Goal: Task Accomplishment & Management: Manage account settings

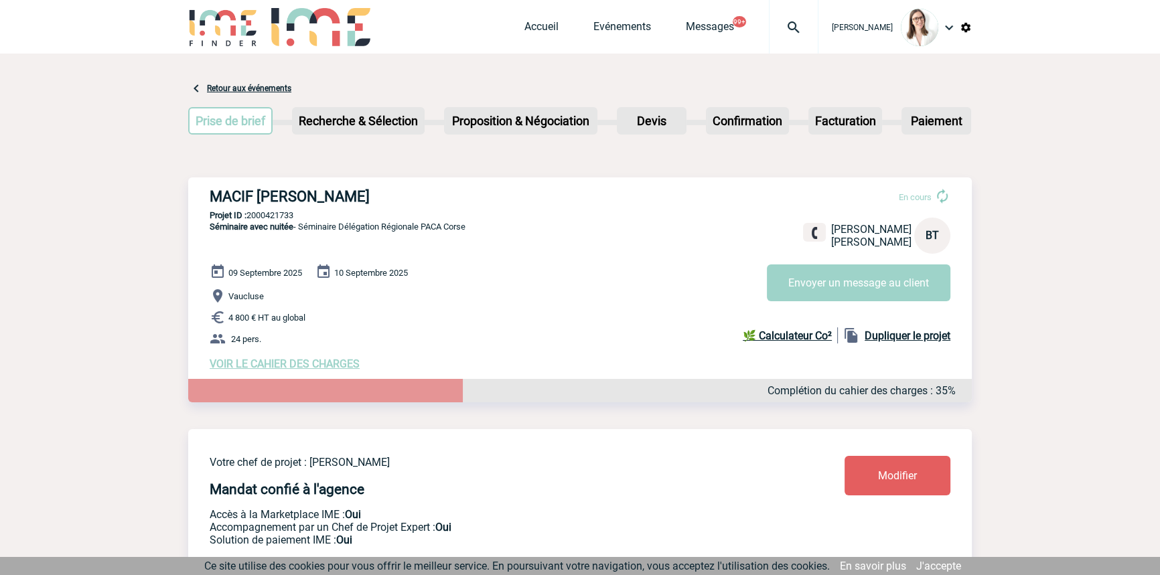
click at [769, 19] on img at bounding box center [793, 27] width 48 height 16
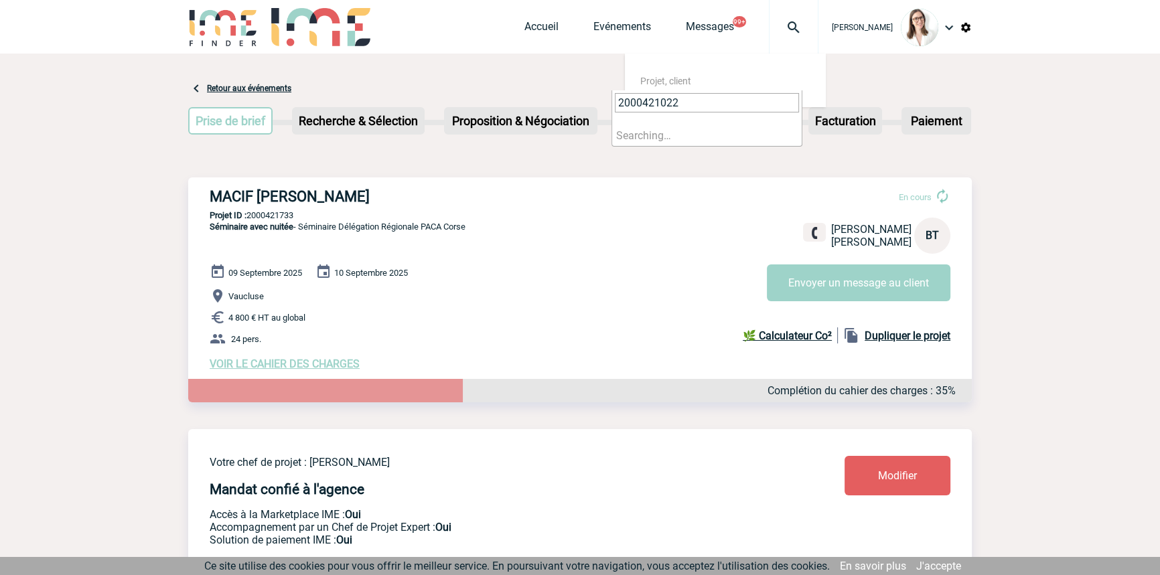
type input "2000421022"
select select "20523"
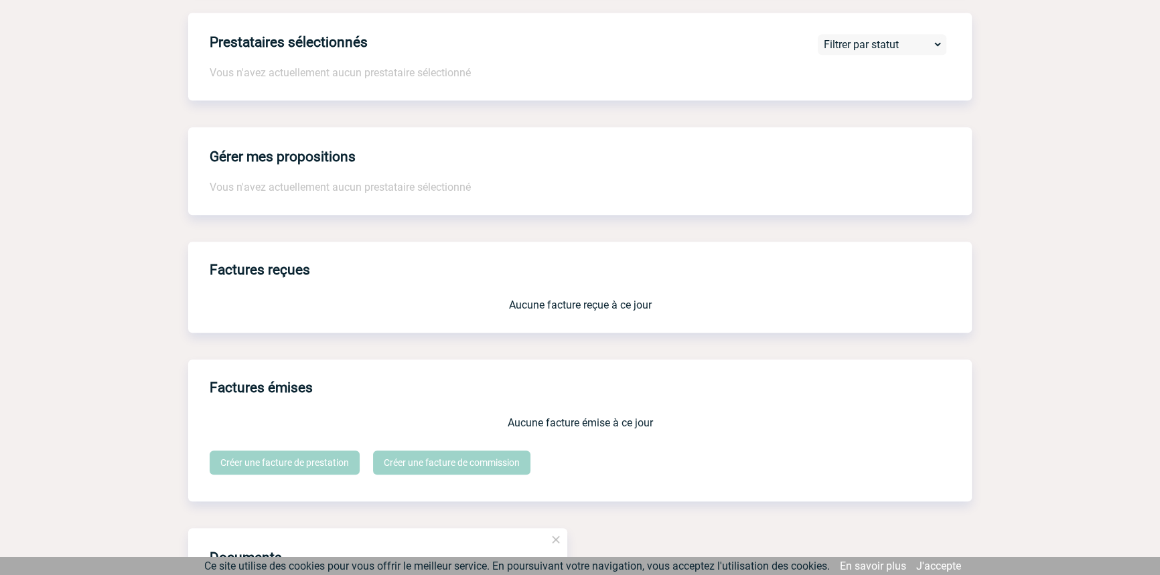
scroll to position [1416, 0]
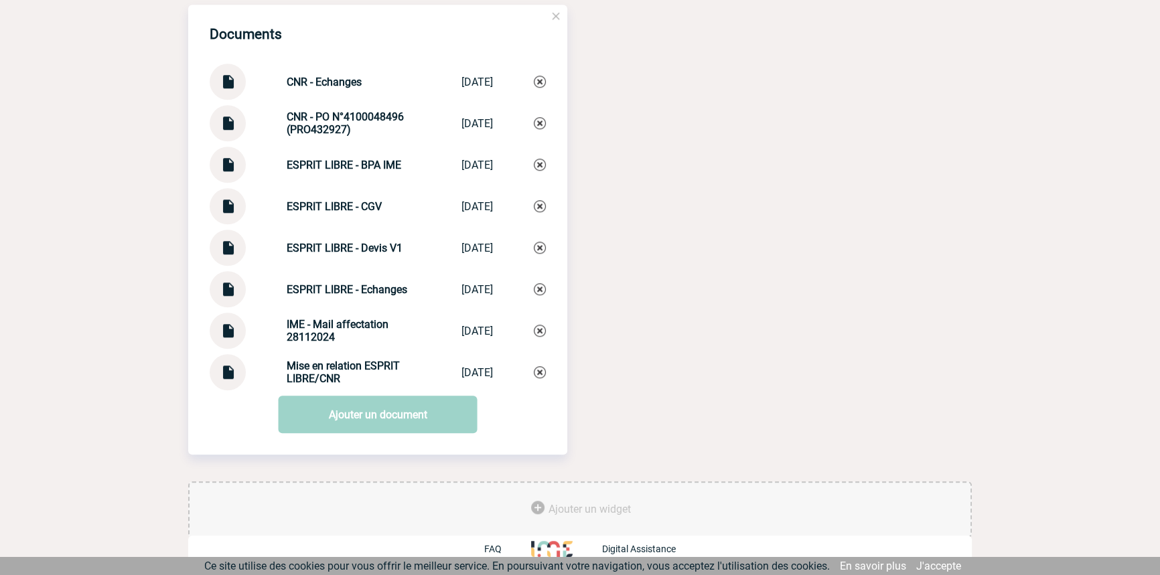
click at [339, 210] on strong "ESPRIT LIBRE - CGV" at bounding box center [334, 206] width 95 height 13
click at [337, 209] on strong "ESPRIT LIBRE - CGV" at bounding box center [334, 206] width 95 height 13
drag, startPoint x: 337, startPoint y: 209, endPoint x: 358, endPoint y: 291, distance: 84.8
click at [337, 210] on strong "ESPRIT LIBRE - CGV" at bounding box center [334, 206] width 95 height 13
copy div "ESPRIT LIBRE - CGV ESPRIT LIBRE - CGV"
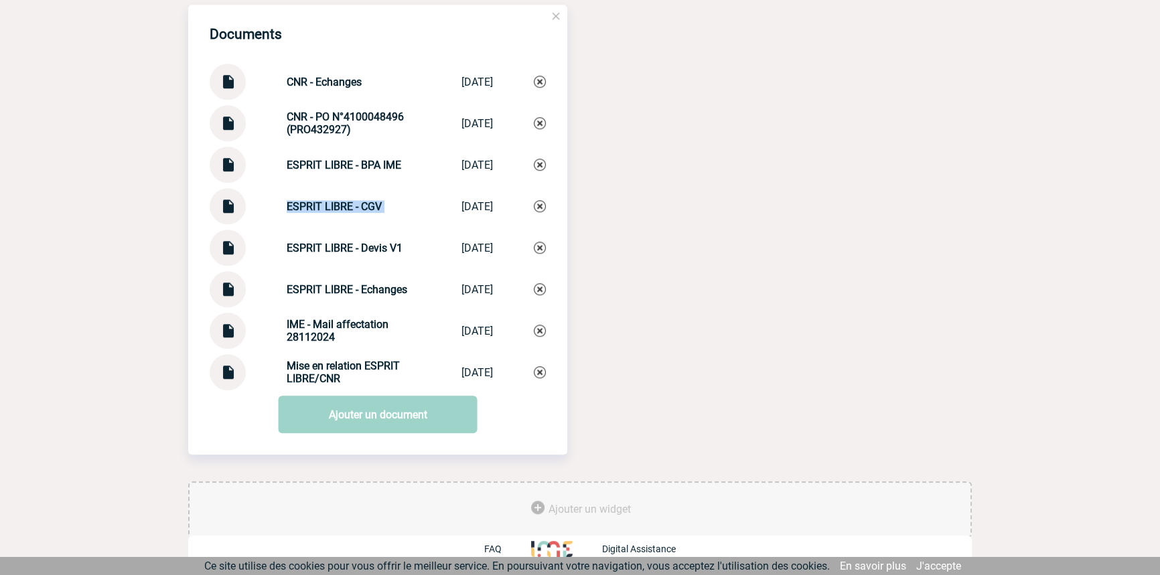
click at [351, 182] on div "Documents CNR - [GEOGRAPHIC_DATA] CNR - [GEOGRAPHIC_DATA] [DATE] CNR - PO N°410…" at bounding box center [377, 198] width 379 height 386
click at [350, 184] on div "Documents CNR - [GEOGRAPHIC_DATA] CNR - [GEOGRAPHIC_DATA] [DATE] CNR - PO N°410…" at bounding box center [377, 198] width 379 height 386
click at [315, 411] on link "Ajouter un document" at bounding box center [378, 414] width 199 height 37
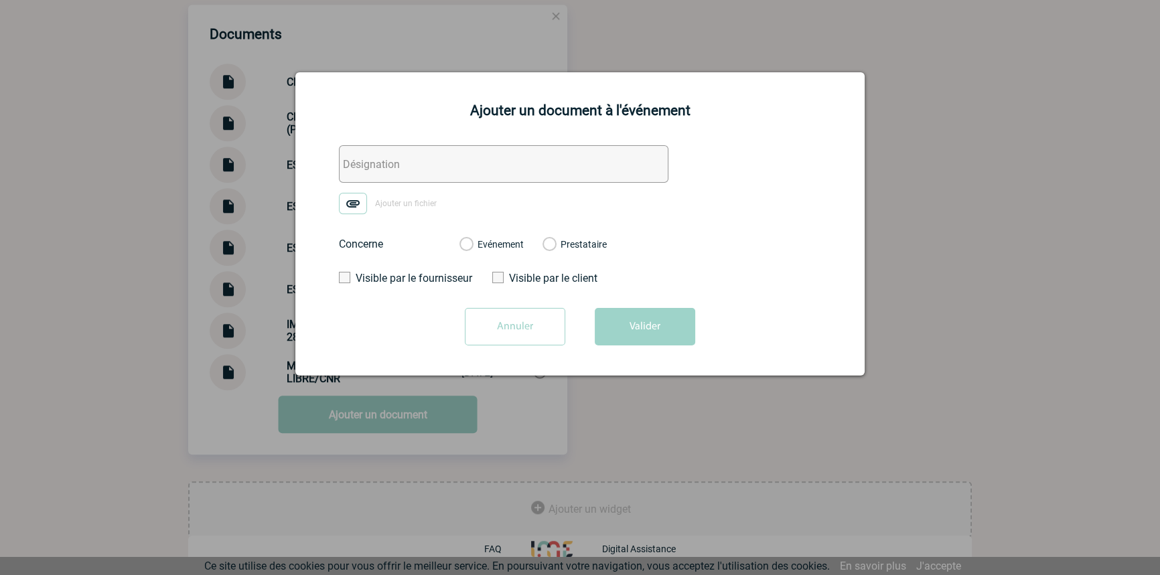
click at [380, 177] on input "text" at bounding box center [503, 163] width 329 height 37
paste input "ESPRIT LIBRE - CGV"
type input "ESPRIT LIBRE - Facture"
click at [353, 197] on img at bounding box center [353, 203] width 28 height 21
click at [0, 0] on input "Ajouter un fichier" at bounding box center [0, 0] width 0 height 0
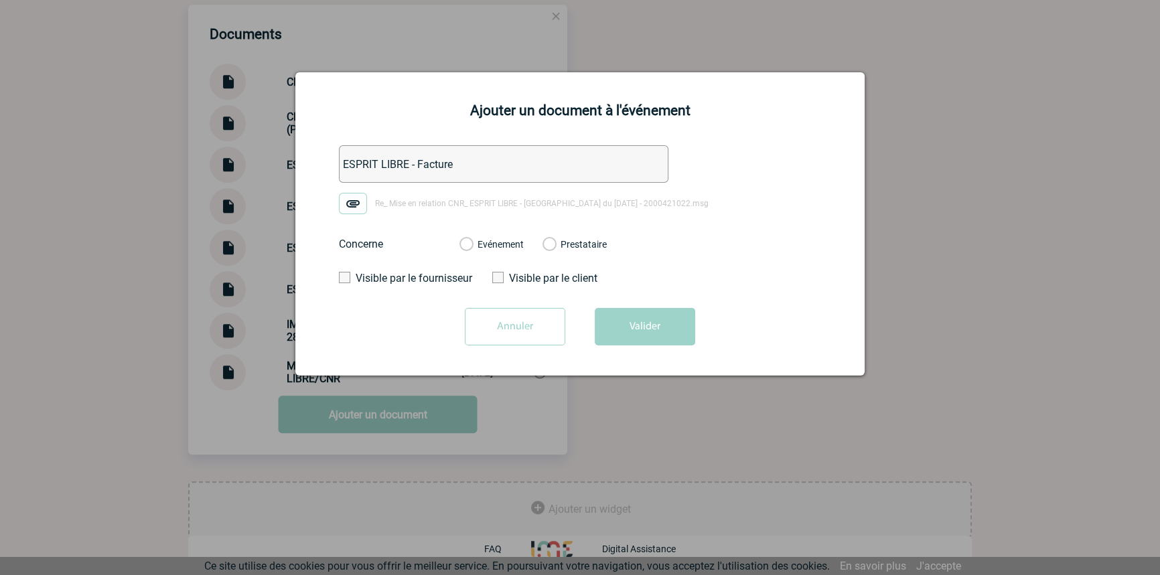
click at [472, 244] on label "Evénement" at bounding box center [465, 245] width 13 height 12
click at [0, 0] on input "Evénement" at bounding box center [0, 0] width 0 height 0
click at [605, 319] on button "Valider" at bounding box center [645, 326] width 100 height 37
